Goal: Information Seeking & Learning: Learn about a topic

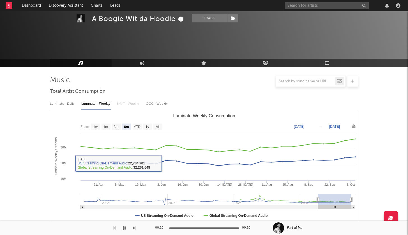
select select "6m"
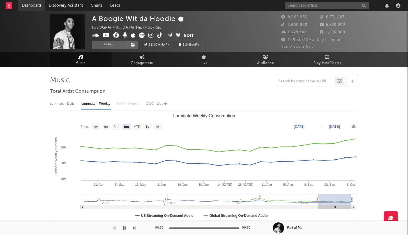
click at [34, 6] on link "Dashboard" at bounding box center [31, 5] width 27 height 11
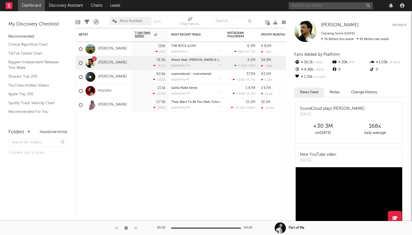
click at [336, 9] on input "text" at bounding box center [331, 5] width 84 height 7
click at [29, 54] on link "TikTok Global Chart" at bounding box center [34, 54] width 53 height 6
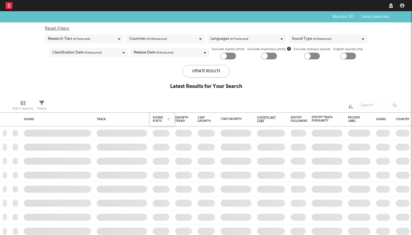
checkbox input "true"
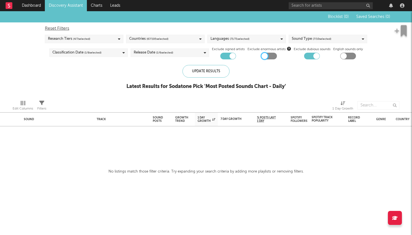
click at [265, 56] on div at bounding box center [265, 56] width 6 height 6
checkbox input "true"
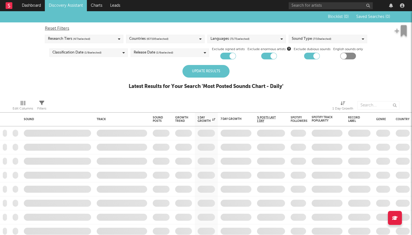
click at [205, 71] on div "Update Results" at bounding box center [206, 71] width 47 height 13
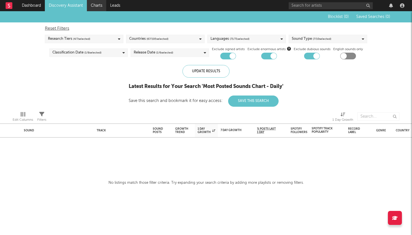
click at [100, 8] on link "Charts" at bounding box center [96, 5] width 19 height 11
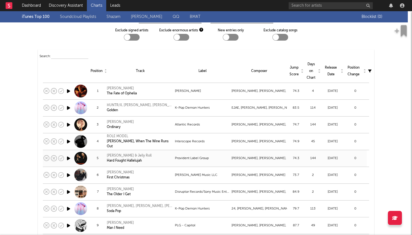
scroll to position [26, 0]
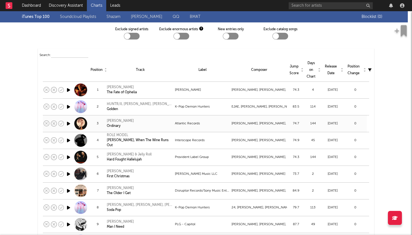
click at [111, 121] on div "Alex Warren" at bounding box center [120, 121] width 27 height 5
click at [37, 4] on link "Dashboard" at bounding box center [31, 5] width 27 height 11
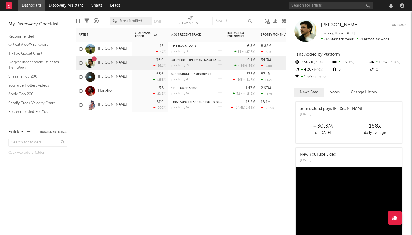
drag, startPoint x: 193, startPoint y: 70, endPoint x: 196, endPoint y: 68, distance: 3.9
click at [105, 91] on link "Hunxho" at bounding box center [104, 91] width 13 height 5
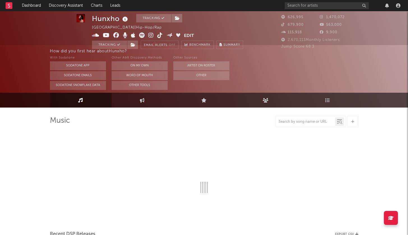
select select "6m"
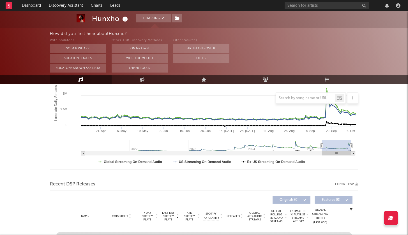
scroll to position [54, 0]
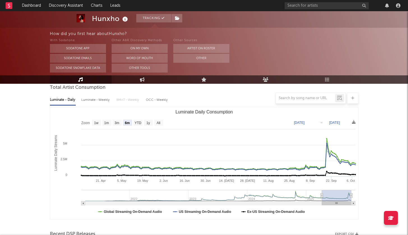
click at [86, 98] on div at bounding box center [204, 98] width 309 height 11
click at [90, 100] on div at bounding box center [204, 98] width 309 height 11
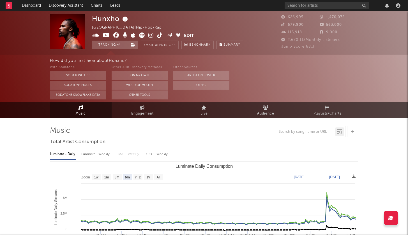
click at [98, 154] on div "Luminate - Weekly" at bounding box center [95, 155] width 29 height 10
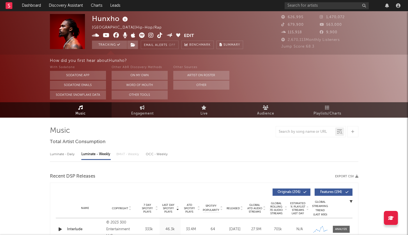
select select "6m"
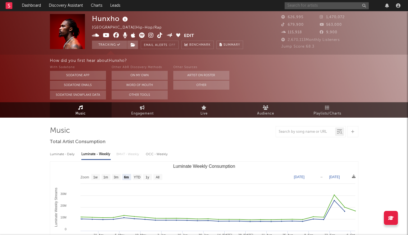
click at [303, 7] on input "text" at bounding box center [327, 5] width 84 height 7
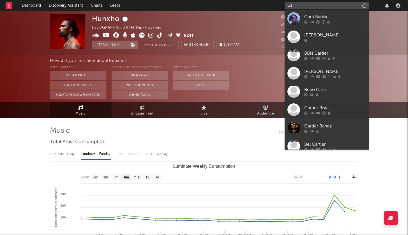
type input "C"
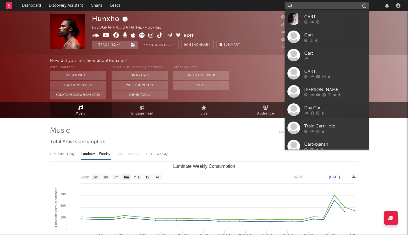
type input "C"
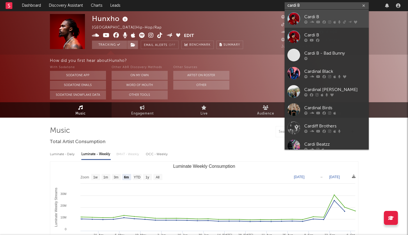
type input "cardi B"
click at [309, 14] on div "Cardi B" at bounding box center [335, 16] width 62 height 7
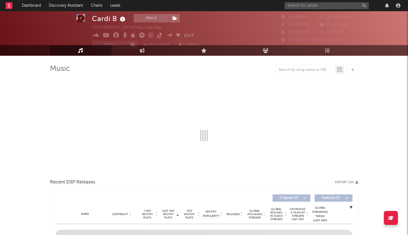
scroll to position [42, 0]
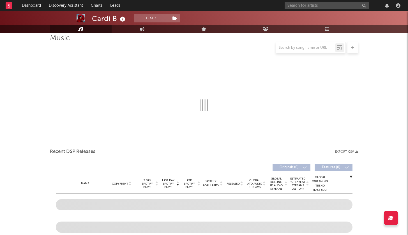
select select "6m"
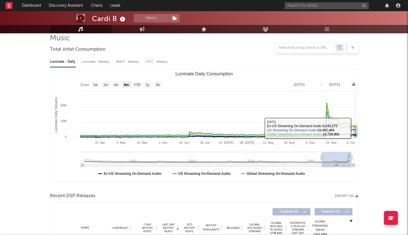
click at [358, 128] on icon "Luminate Daily Consumption" at bounding box center [355, 127] width 6 height 6
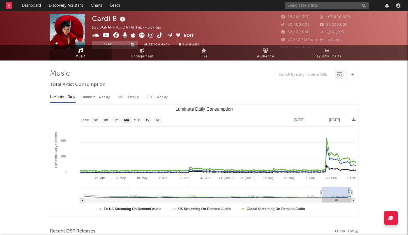
scroll to position [0, 0]
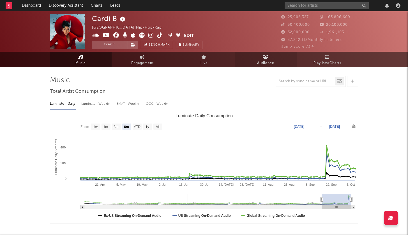
click at [269, 58] on link "Audience" at bounding box center [266, 59] width 62 height 15
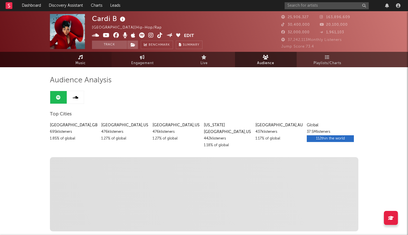
click at [79, 58] on icon at bounding box center [80, 57] width 5 height 4
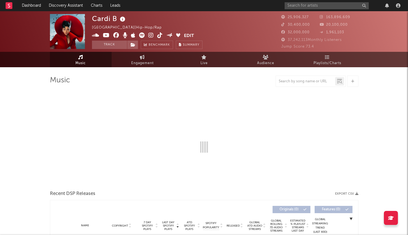
select select "6m"
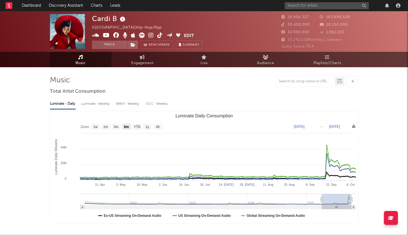
click at [89, 62] on link "Music" at bounding box center [81, 59] width 62 height 15
drag, startPoint x: 120, startPoint y: 92, endPoint x: 49, endPoint y: 86, distance: 71.8
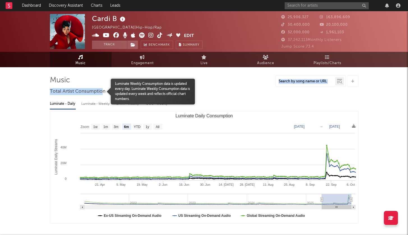
drag, startPoint x: 47, startPoint y: 77, endPoint x: 104, endPoint y: 92, distance: 58.1
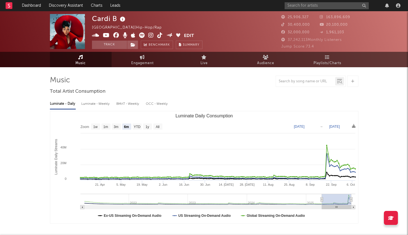
click at [234, 85] on div at bounding box center [204, 81] width 309 height 11
click at [28, 8] on link "Dashboard" at bounding box center [31, 5] width 27 height 11
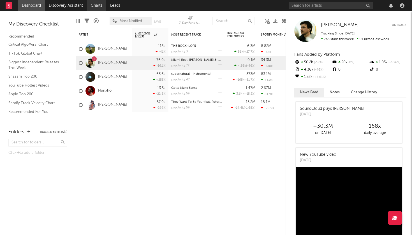
click at [100, 8] on link "Charts" at bounding box center [96, 5] width 19 height 11
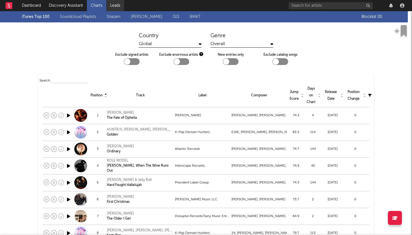
click at [121, 4] on link "Leads" at bounding box center [115, 5] width 18 height 11
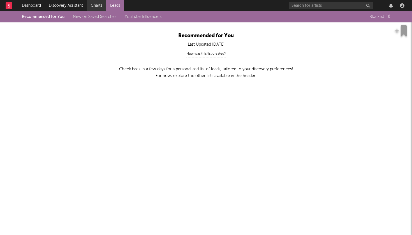
click at [98, 4] on link "Charts" at bounding box center [96, 5] width 19 height 11
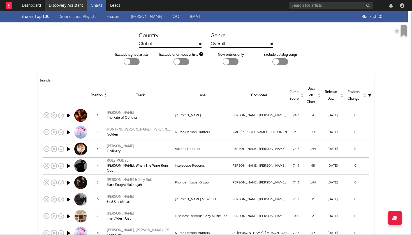
click at [77, 6] on link "Discovery Assistant" at bounding box center [66, 5] width 42 height 11
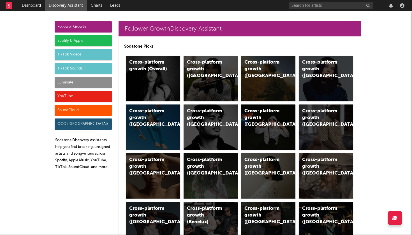
click at [72, 40] on div "Spotify & Apple" at bounding box center [83, 40] width 57 height 11
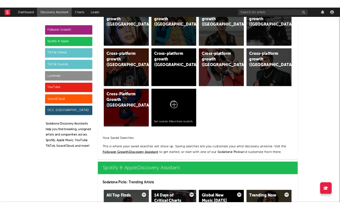
scroll to position [561, 0]
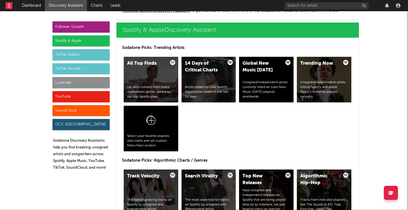
click at [367, 1] on div at bounding box center [344, 5] width 118 height 11
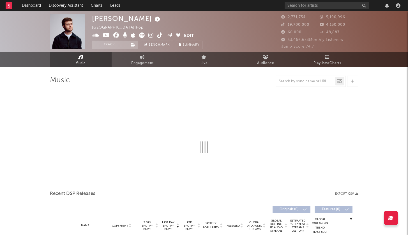
select select "6m"
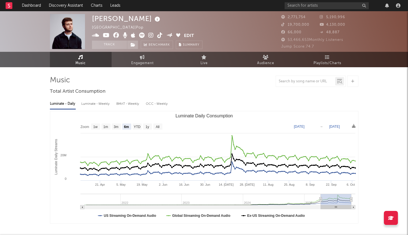
click at [95, 106] on div "Luminate - Weekly" at bounding box center [95, 104] width 29 height 10
select select "6m"
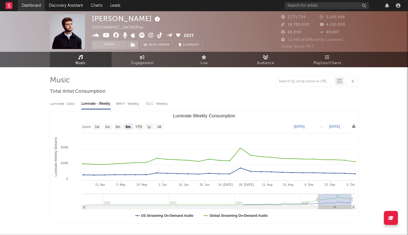
click at [38, 6] on link "Dashboard" at bounding box center [31, 5] width 27 height 11
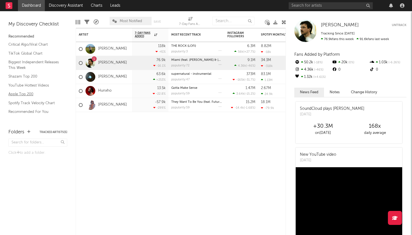
click at [29, 93] on link "Apple Top 200" at bounding box center [34, 94] width 53 height 6
drag, startPoint x: 67, startPoint y: 45, endPoint x: 67, endPoint y: 49, distance: 4.6
click at [67, 49] on div "My Discovery Checklist Recommended Critical Algo/Viral Chart TikTok Global Char…" at bounding box center [38, 67] width 76 height 112
click at [19, 65] on link "Biggest Independent Releases This Week" at bounding box center [34, 65] width 53 height 12
click at [301, 1] on div at bounding box center [348, 5] width 118 height 11
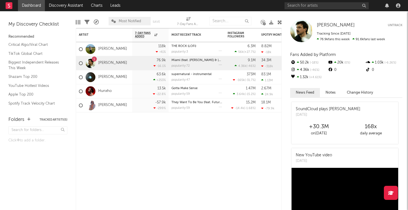
click at [296, 0] on div at bounding box center [344, 5] width 118 height 11
click at [301, 1] on div at bounding box center [344, 5] width 118 height 11
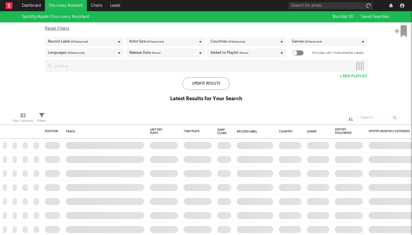
checkbox input "true"
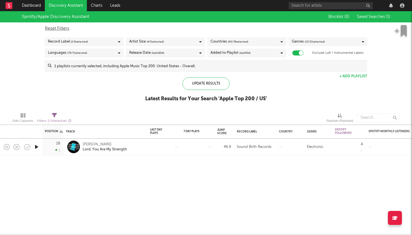
click at [103, 39] on div "Record Label ( 2 / 6 selected)" at bounding box center [84, 42] width 79 height 8
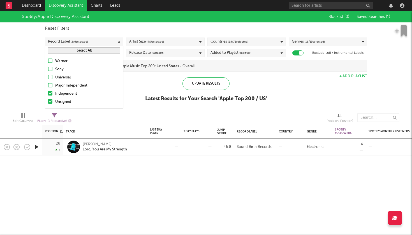
click at [49, 86] on div at bounding box center [50, 85] width 4 height 4
click at [48, 86] on input "Major Independent" at bounding box center [48, 85] width 0 height 7
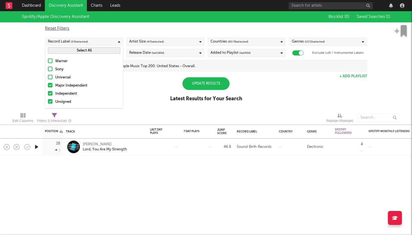
click at [198, 83] on div "Update Results" at bounding box center [206, 83] width 47 height 13
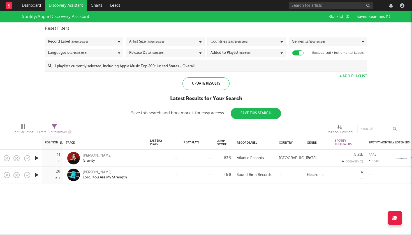
click at [98, 39] on div "Record Label ( 3 / 6 selected)" at bounding box center [84, 42] width 79 height 8
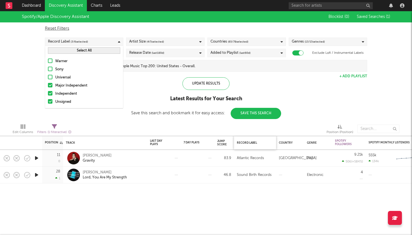
click at [255, 136] on div "Record Label" at bounding box center [255, 142] width 42 height 13
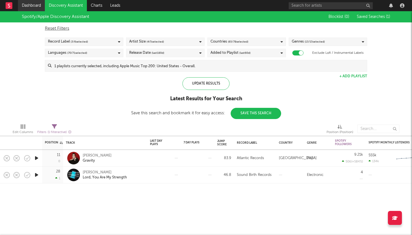
click at [35, 6] on link "Dashboard" at bounding box center [31, 5] width 27 height 11
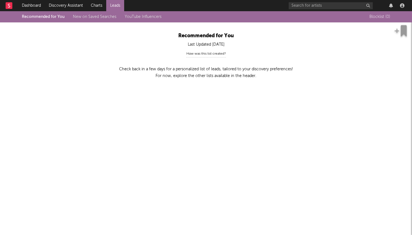
click at [223, 55] on div "How was this list created?" at bounding box center [207, 54] width 40 height 7
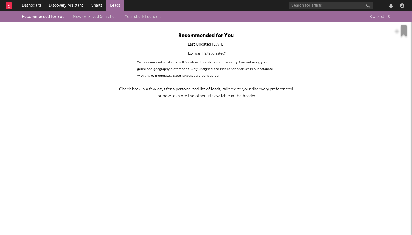
click at [146, 17] on link "YouTube Influencers" at bounding box center [143, 17] width 37 height 4
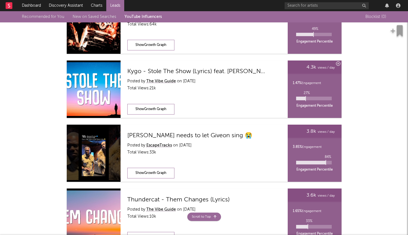
scroll to position [556, 0]
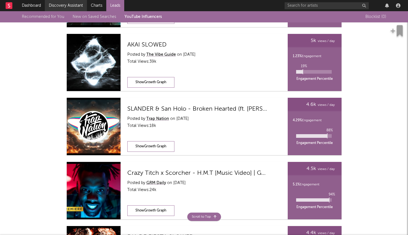
click at [66, 6] on link "Discovery Assistant" at bounding box center [66, 5] width 42 height 11
